Goal: Check status

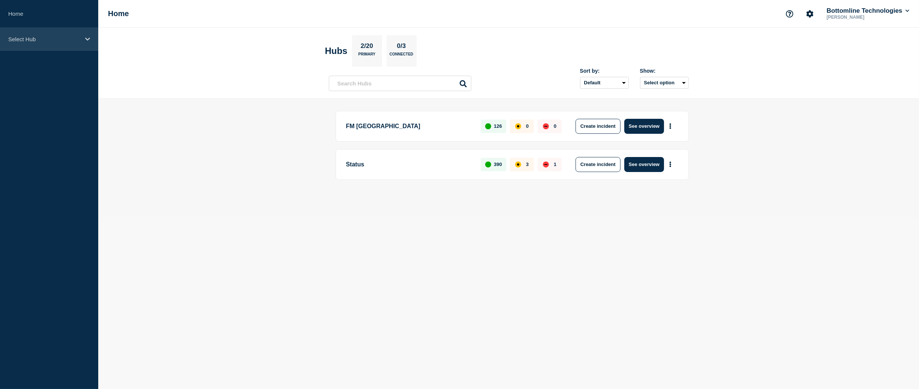
click at [76, 40] on p "Select Hub" at bounding box center [44, 39] width 72 height 6
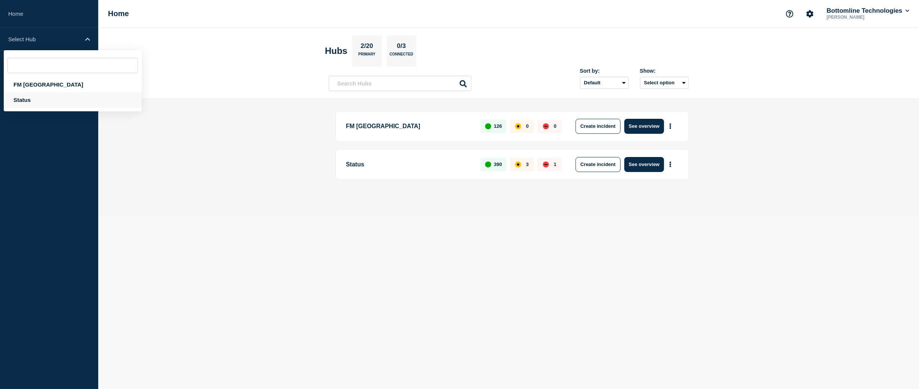
click at [21, 98] on div "Status" at bounding box center [73, 99] width 138 height 15
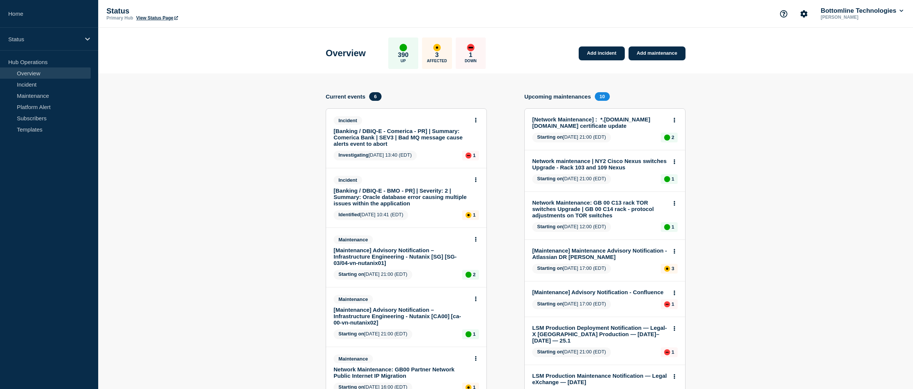
click at [847, 18] on p "[PERSON_NAME]" at bounding box center [859, 17] width 78 height 5
click at [899, 12] on button "Bottomline Technologies" at bounding box center [862, 10] width 85 height 7
click at [49, 95] on link "Maintenance" at bounding box center [45, 95] width 91 height 11
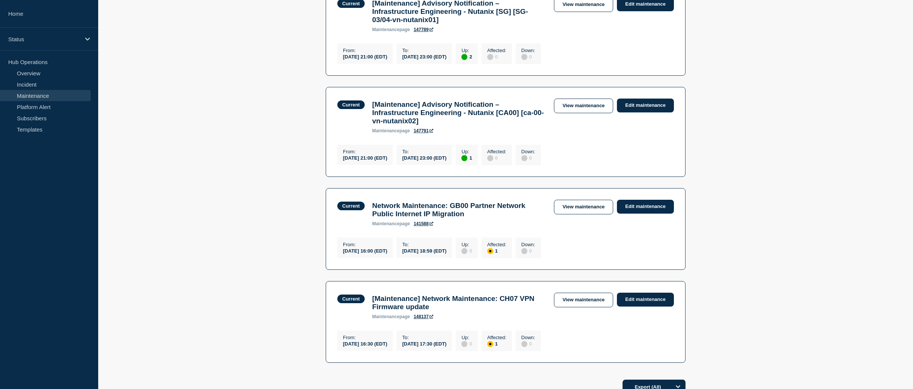
scroll to position [187, 0]
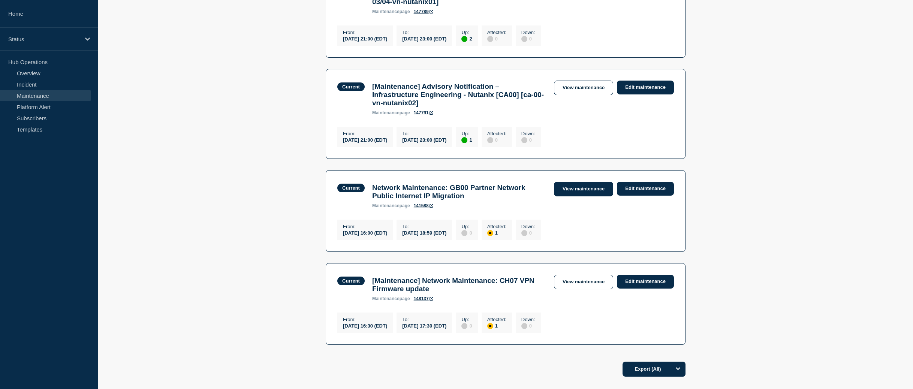
click at [582, 196] on link "View maintenance" at bounding box center [583, 189] width 59 height 15
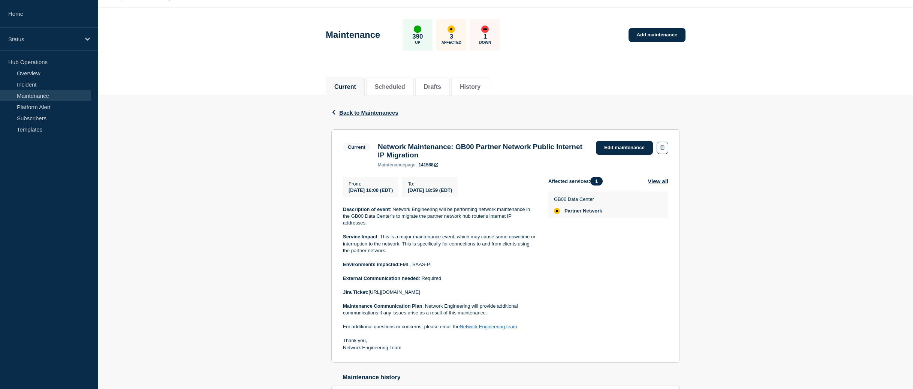
scroll to position [20, 0]
